Goal: Obtain resource: Download file/media

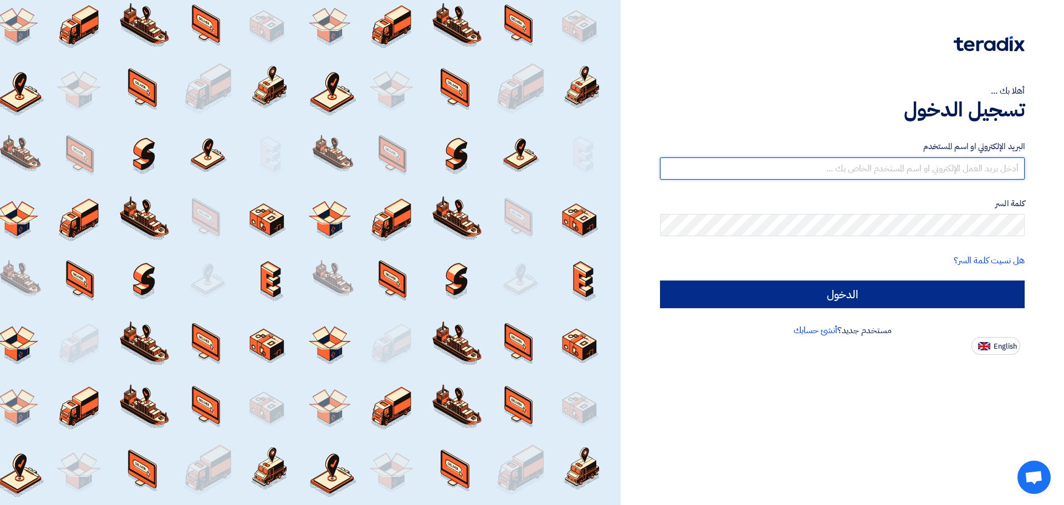
type input "[EMAIL_ADDRESS][DOMAIN_NAME]"
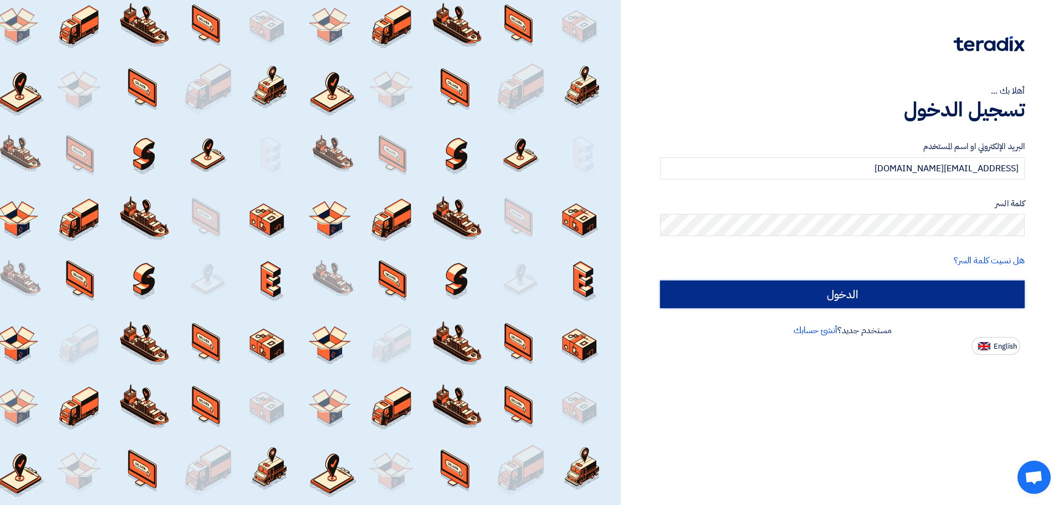
click at [983, 289] on input "الدخول" at bounding box center [842, 294] width 365 height 28
type input "Sign in"
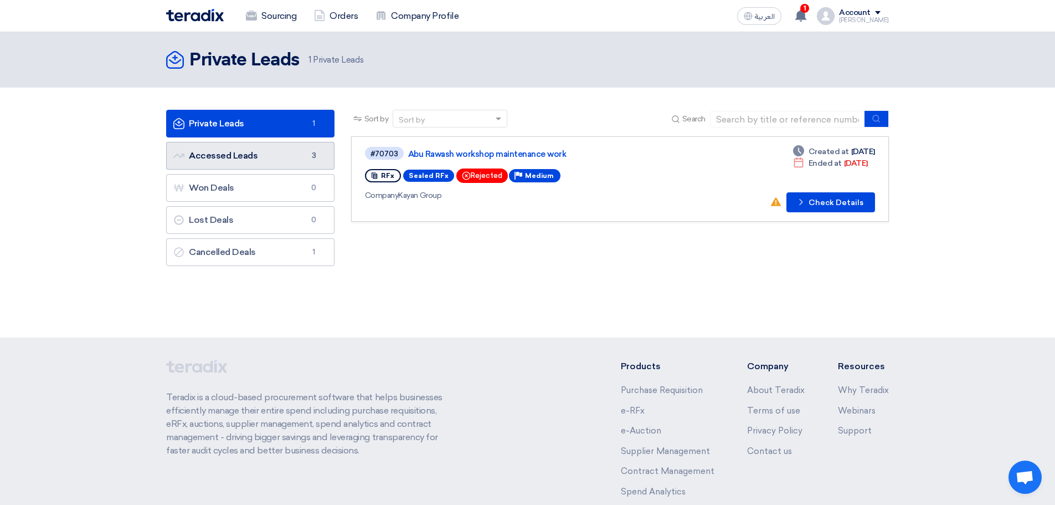
click at [246, 153] on link "Accessed Leads Accessed Leads 3" at bounding box center [250, 156] width 168 height 28
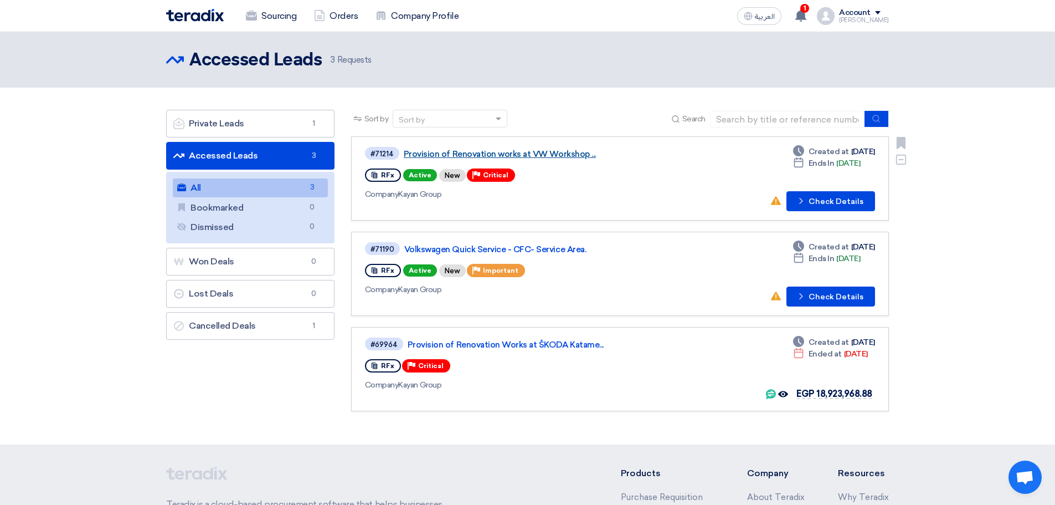
click at [579, 156] on link "Provision of Renovation works at VW Workshop ..." at bounding box center [542, 154] width 277 height 10
click at [552, 247] on link "Volkswagen Quick Service - CFC- Service Area." at bounding box center [542, 249] width 277 height 10
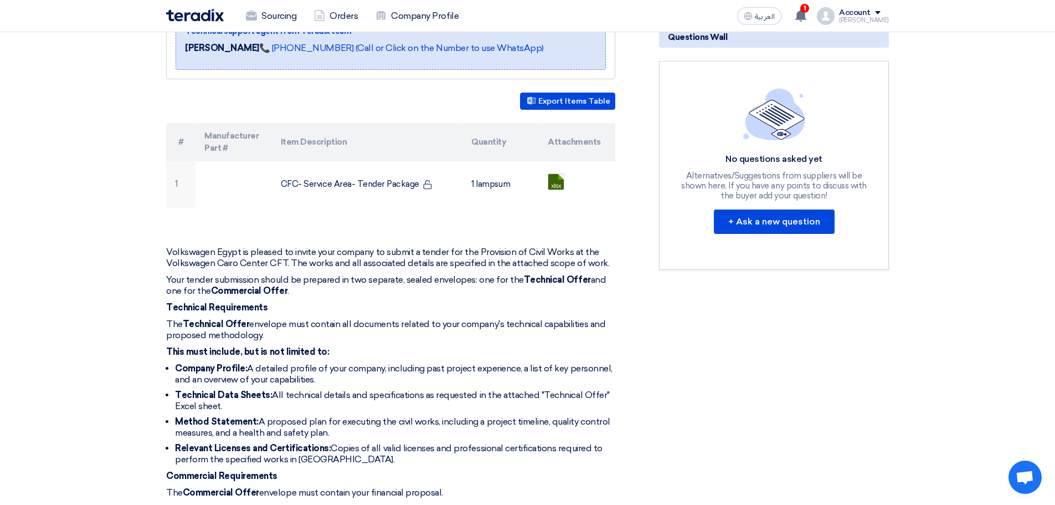
scroll to position [222, 0]
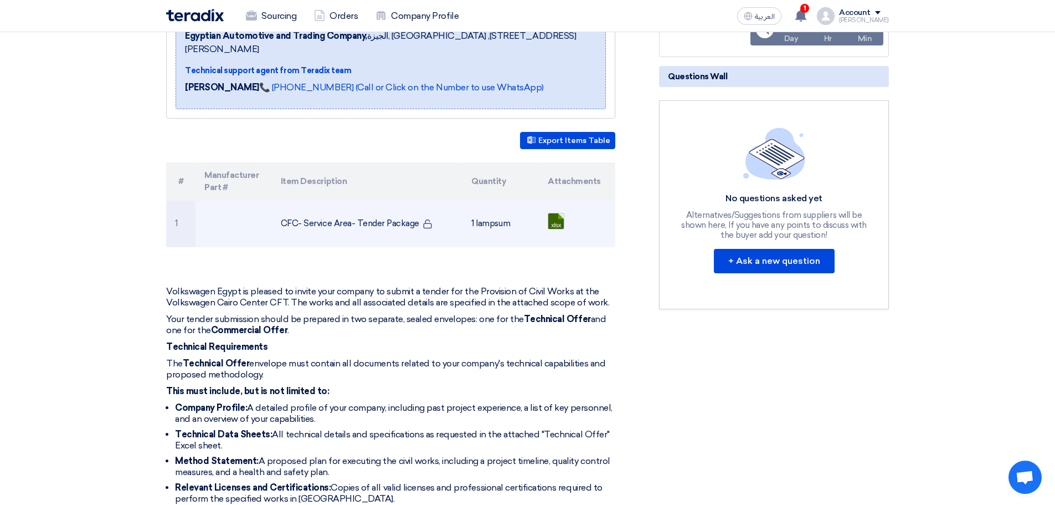
click at [555, 213] on link at bounding box center [592, 246] width 89 height 66
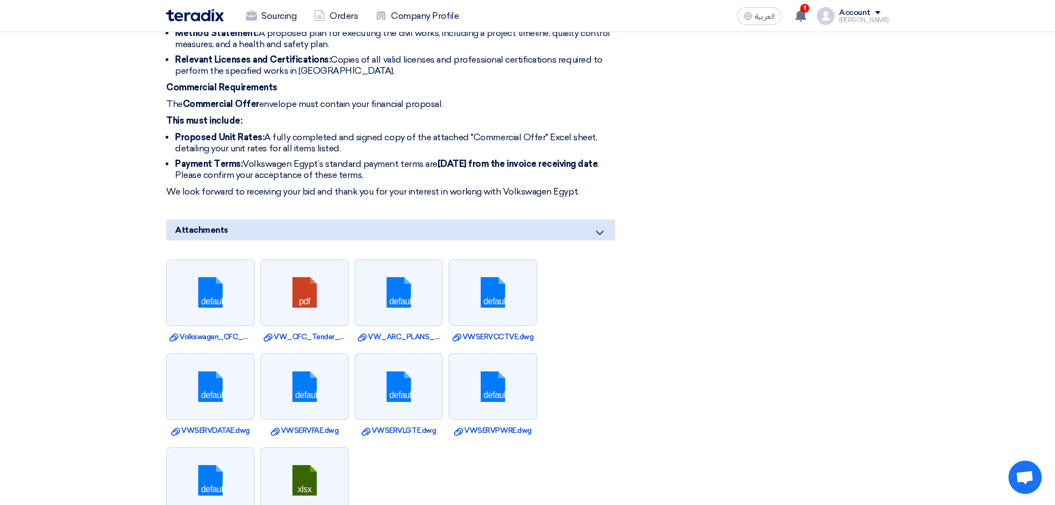
scroll to position [776, 0]
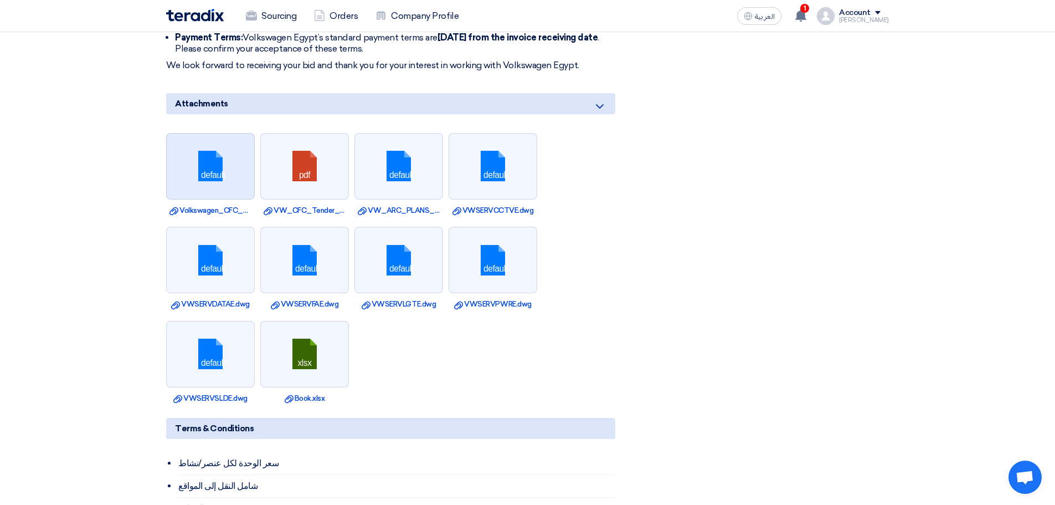
click at [232, 160] on link at bounding box center [211, 167] width 89 height 66
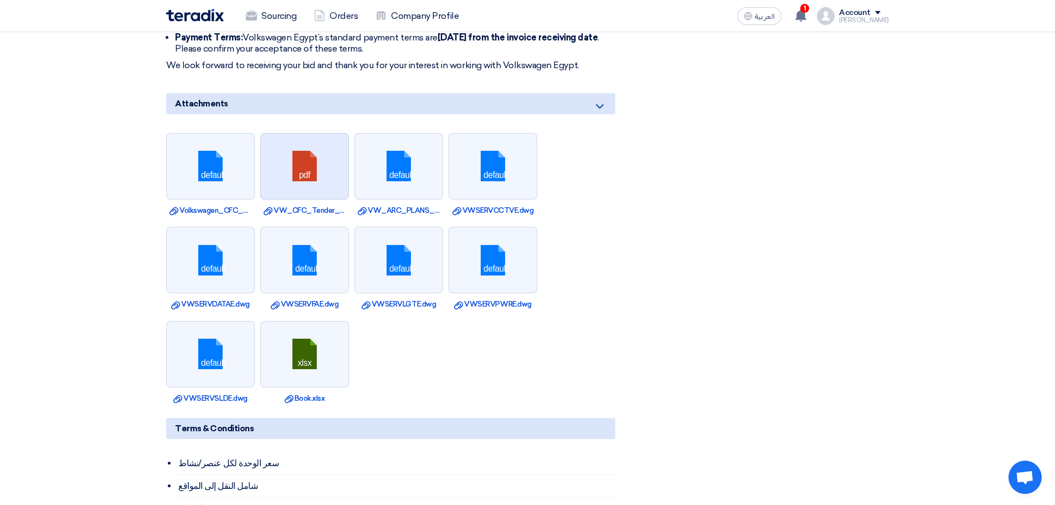
click at [304, 150] on link at bounding box center [305, 167] width 89 height 66
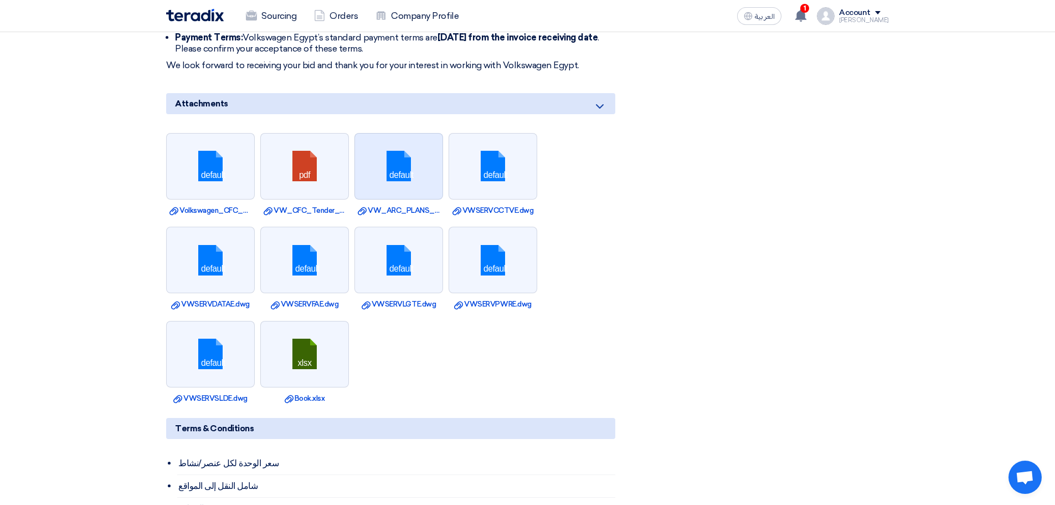
click at [376, 141] on link at bounding box center [399, 167] width 89 height 66
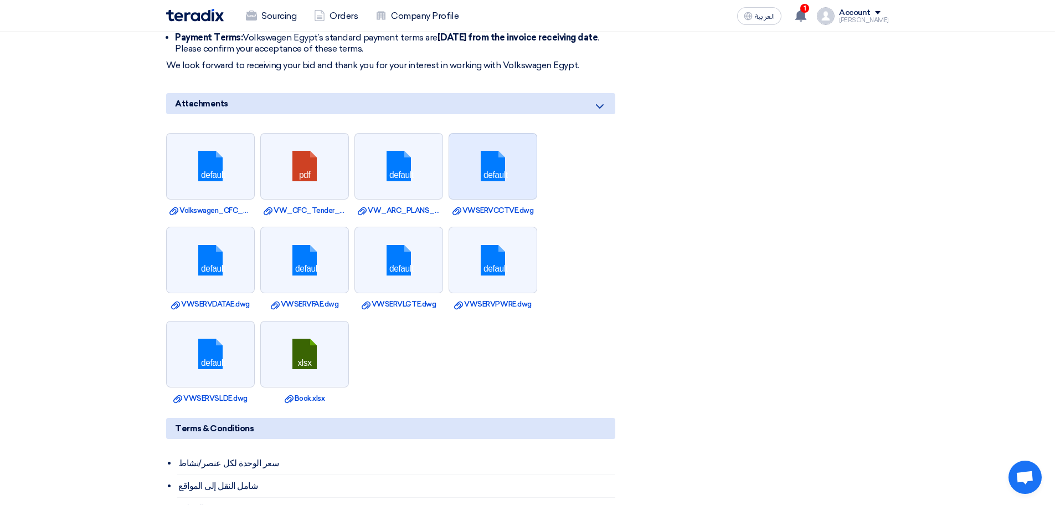
click at [515, 153] on link at bounding box center [493, 167] width 89 height 66
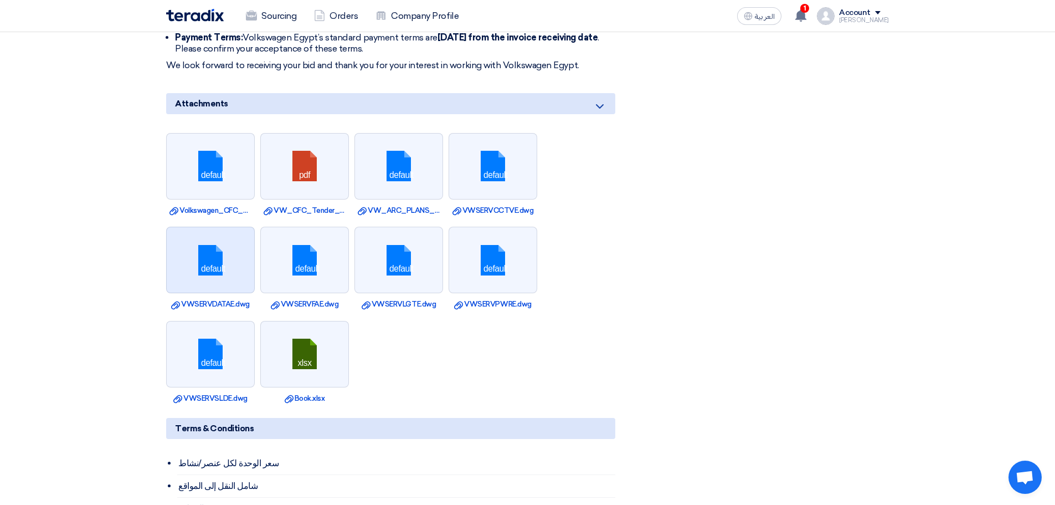
click at [210, 244] on link at bounding box center [211, 260] width 89 height 66
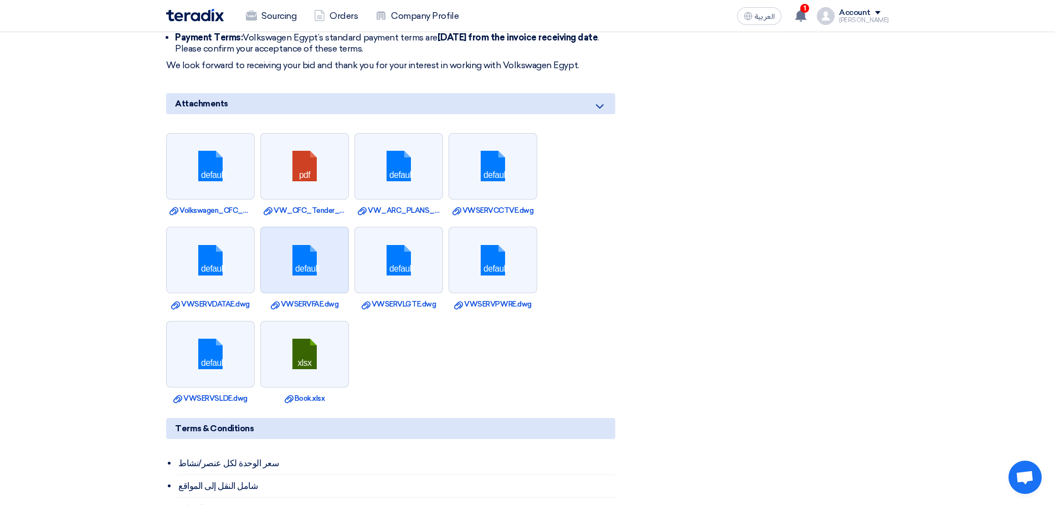
click at [276, 243] on link at bounding box center [305, 260] width 89 height 66
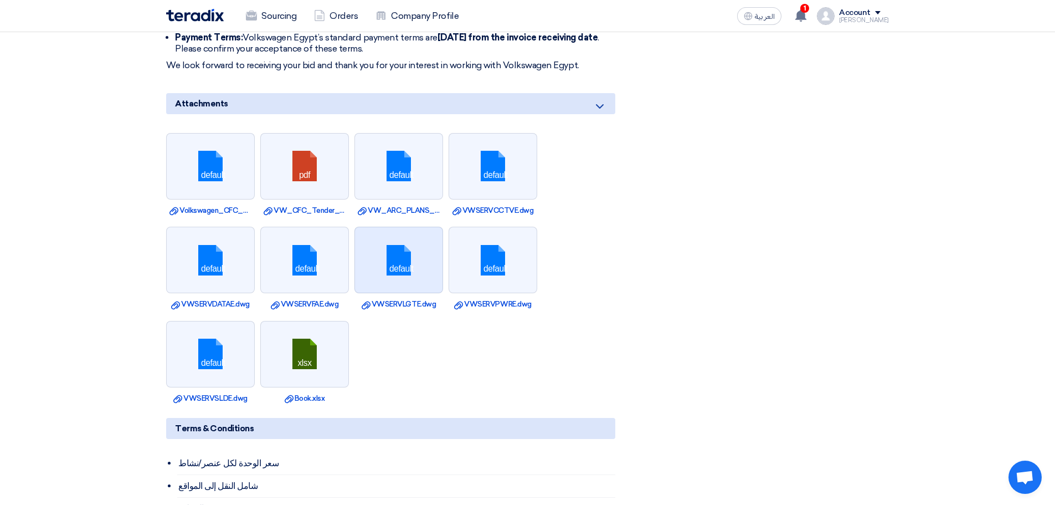
click at [387, 249] on link at bounding box center [399, 260] width 89 height 66
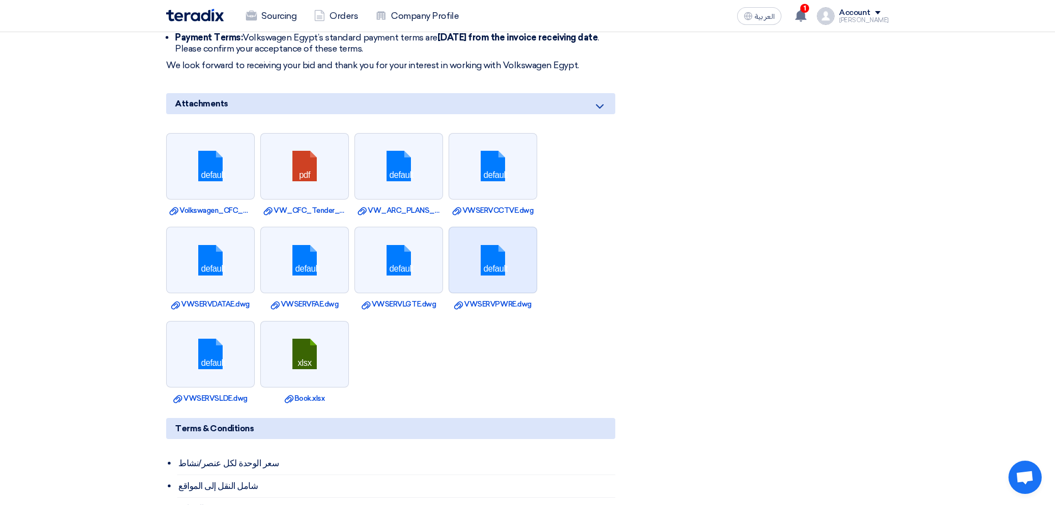
click at [490, 252] on link at bounding box center [493, 260] width 89 height 66
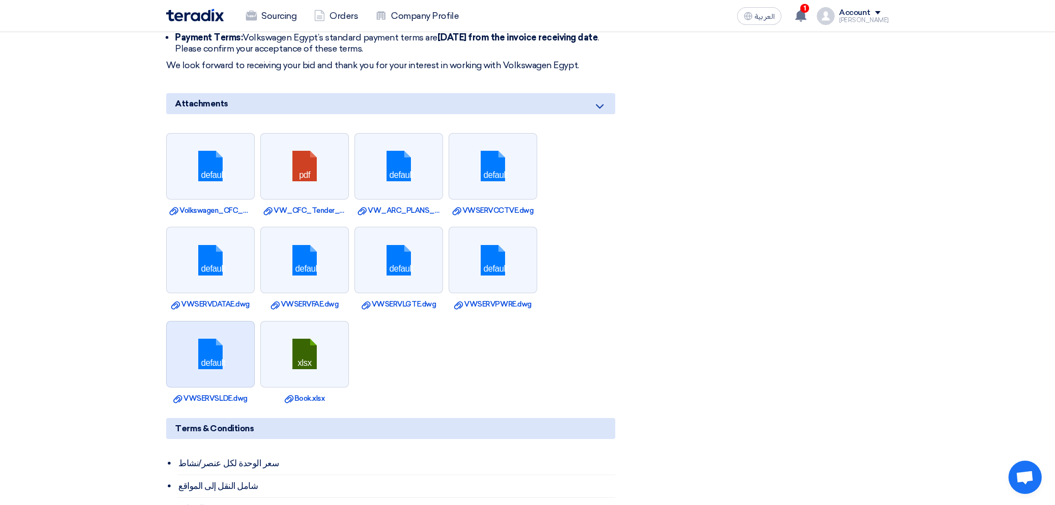
click at [198, 342] on link at bounding box center [211, 354] width 89 height 66
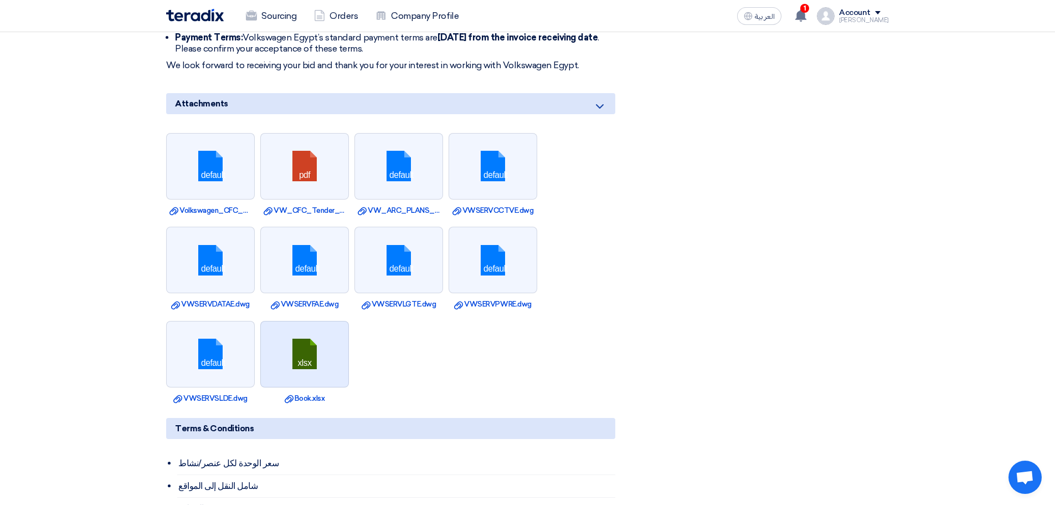
click at [311, 338] on link at bounding box center [305, 354] width 89 height 66
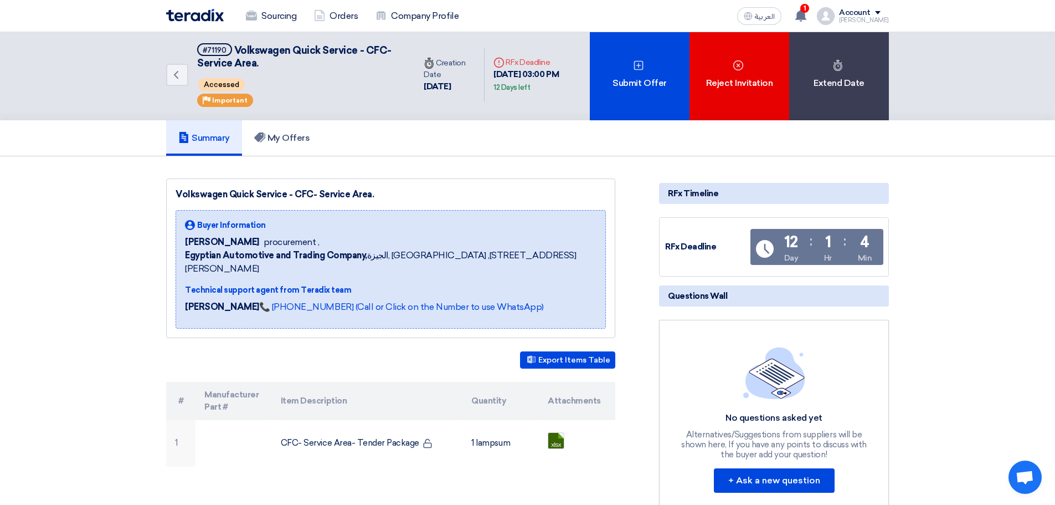
scroll to position [0, 0]
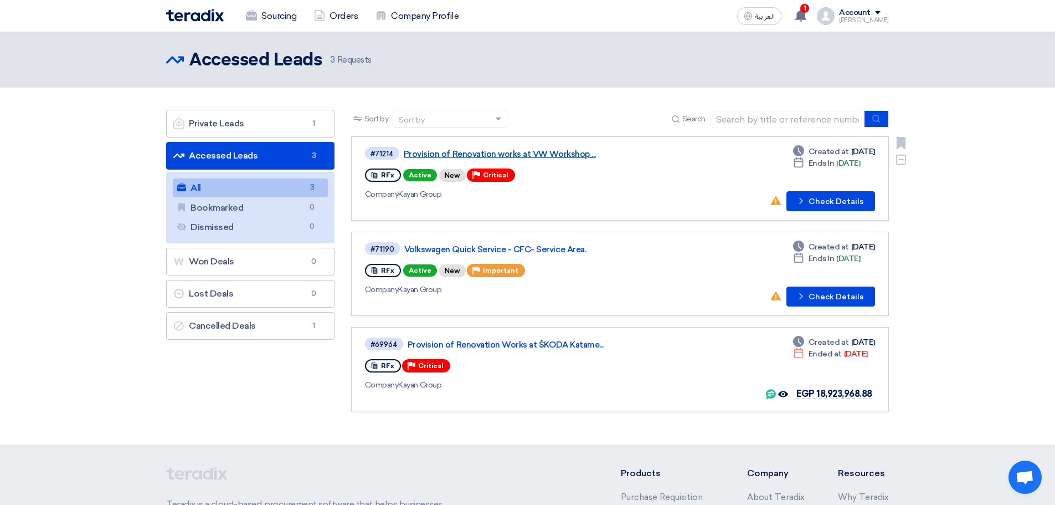
click at [493, 152] on link "Provision of Renovation works at VW Workshop ..." at bounding box center [542, 154] width 277 height 10
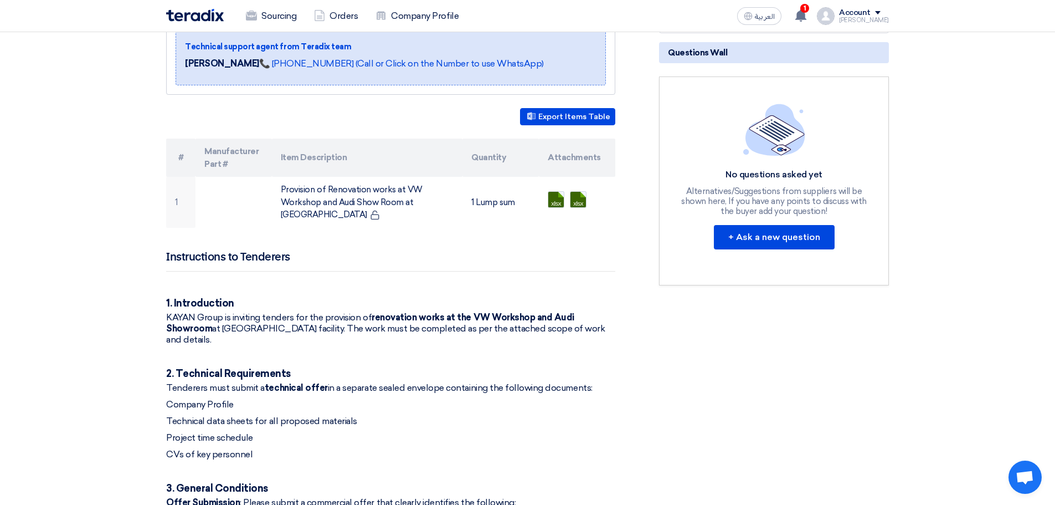
scroll to position [222, 0]
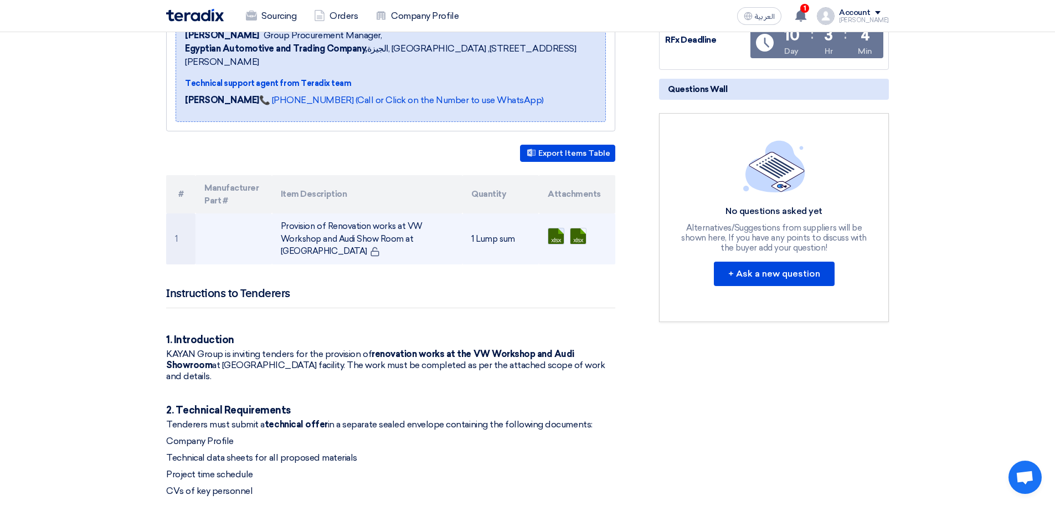
click at [552, 228] on link at bounding box center [592, 261] width 89 height 66
click at [576, 228] on link at bounding box center [615, 261] width 89 height 66
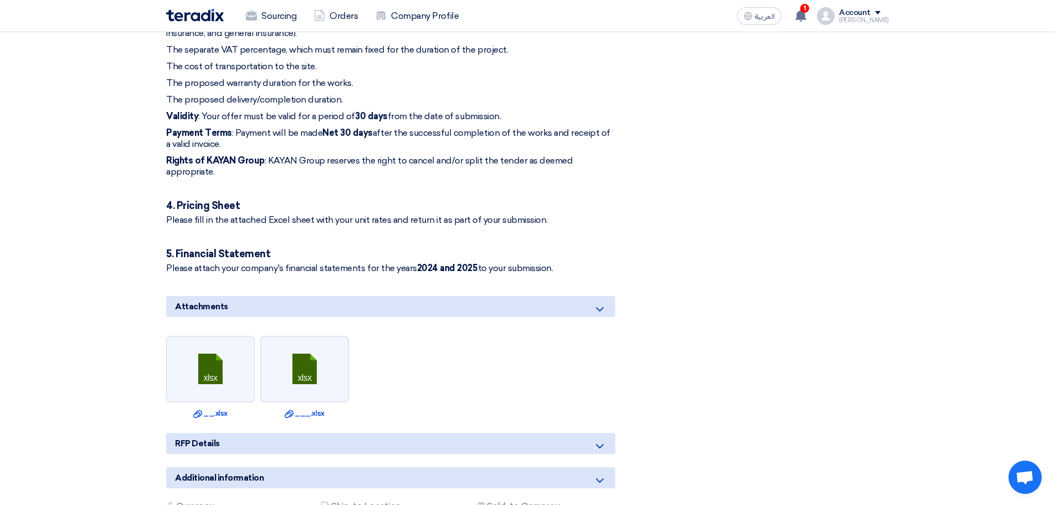
scroll to position [776, 0]
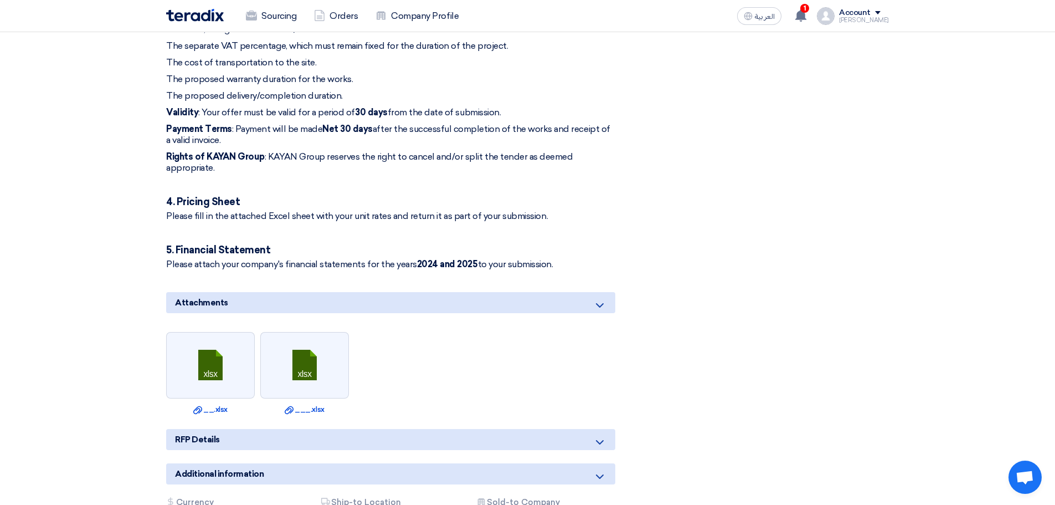
click at [599, 435] on icon at bounding box center [599, 441] width 13 height 13
click at [602, 440] on use at bounding box center [600, 442] width 8 height 4
click at [601, 470] on icon at bounding box center [599, 476] width 13 height 13
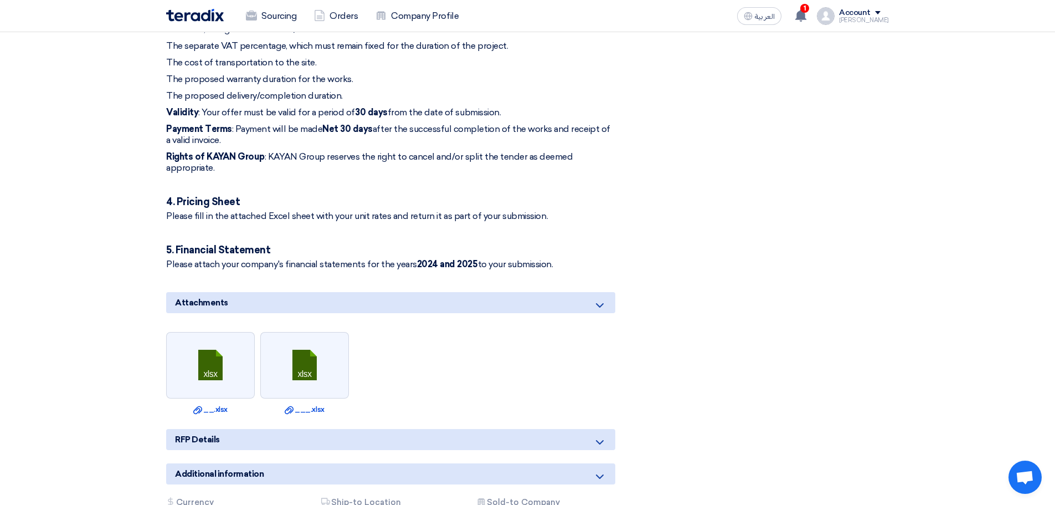
click at [601, 435] on icon at bounding box center [599, 441] width 13 height 13
click at [601, 299] on icon at bounding box center [599, 305] width 13 height 13
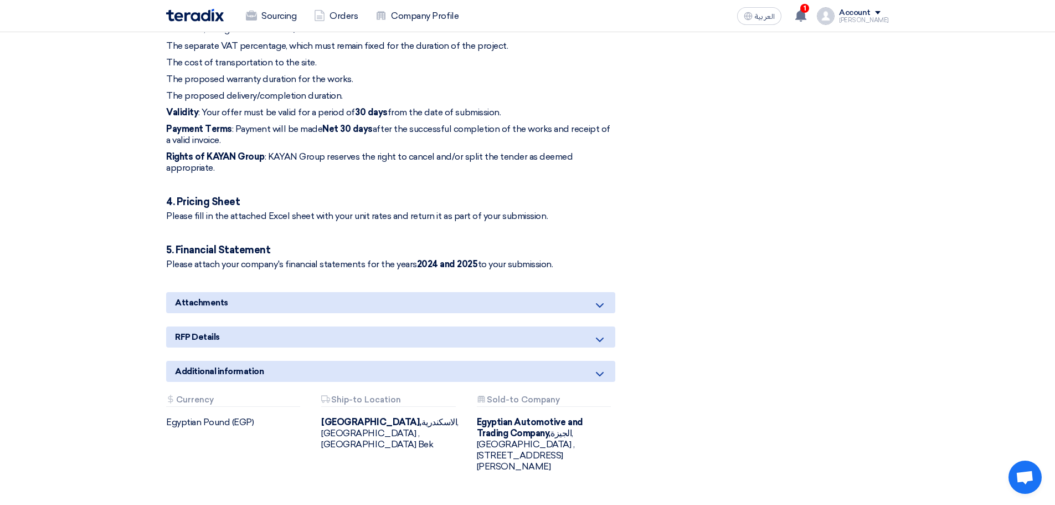
click at [601, 299] on icon at bounding box center [599, 305] width 13 height 13
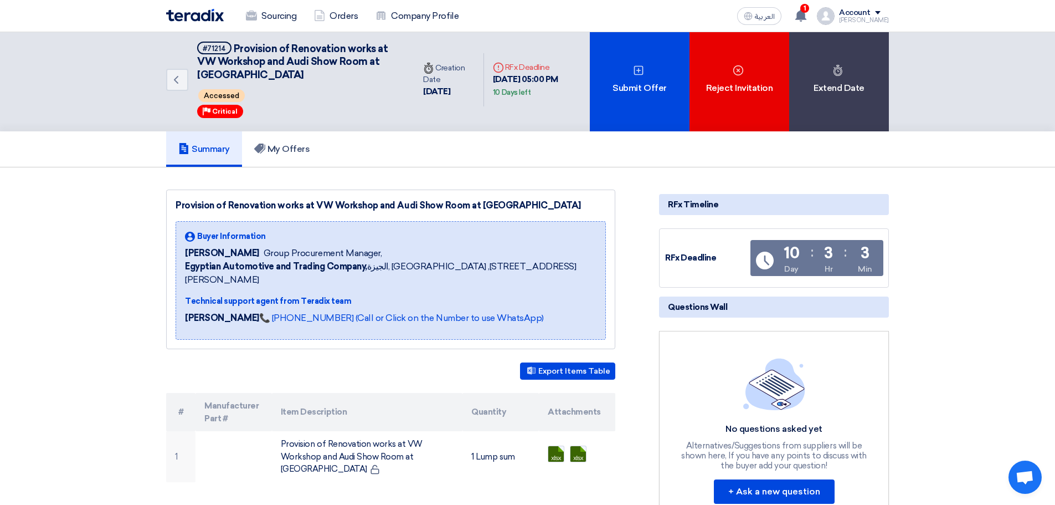
scroll to position [0, 0]
